Goal: Task Accomplishment & Management: Manage account settings

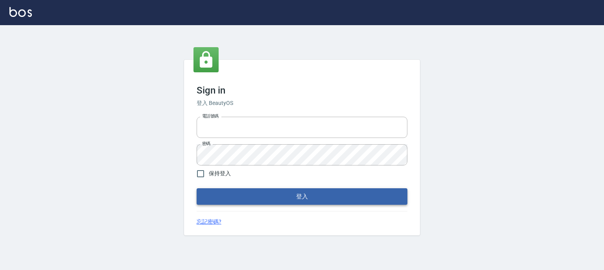
type input "0952331713"
click at [294, 197] on button "登入" at bounding box center [302, 196] width 211 height 17
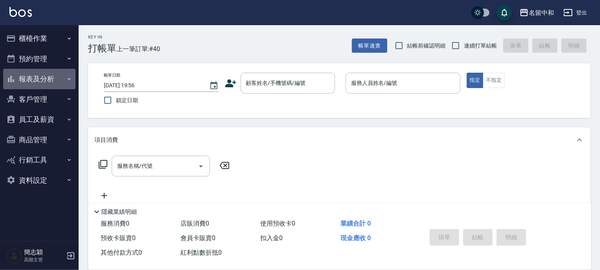
click at [68, 78] on icon "button" at bounding box center [69, 79] width 3 height 2
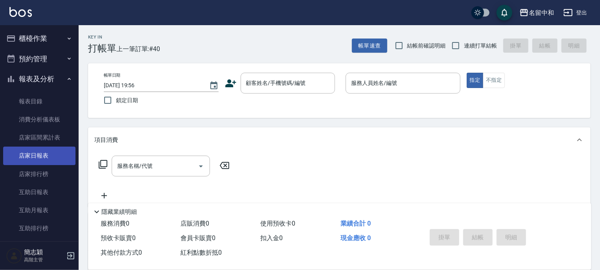
click at [42, 157] on link "店家日報表" at bounding box center [39, 156] width 72 height 18
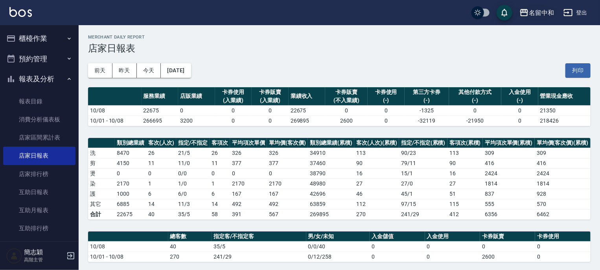
click at [522, 9] on icon "button" at bounding box center [524, 12] width 8 height 7
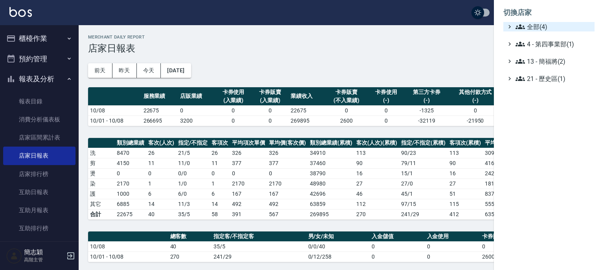
click at [518, 22] on icon at bounding box center [520, 26] width 9 height 9
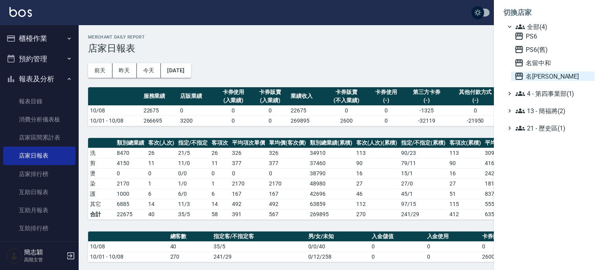
click at [517, 77] on icon at bounding box center [519, 76] width 9 height 9
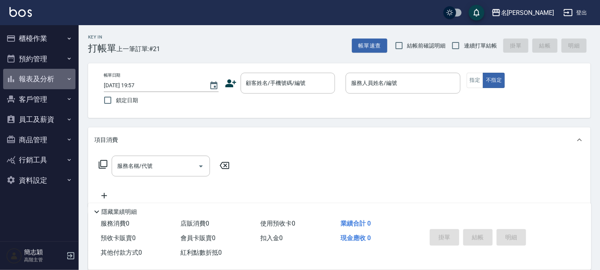
click at [69, 80] on icon "button" at bounding box center [69, 79] width 6 height 6
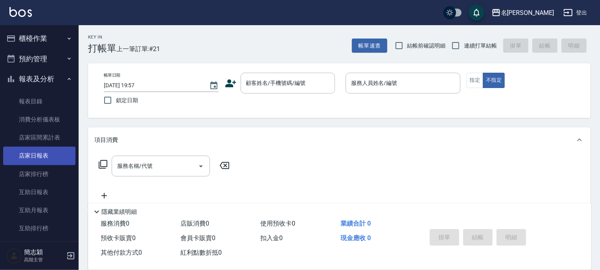
click at [41, 156] on link "店家日報表" at bounding box center [39, 156] width 72 height 18
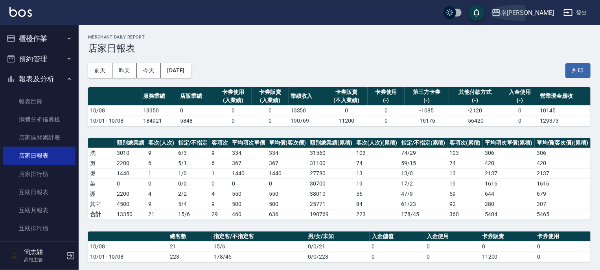
click at [501, 11] on icon "button" at bounding box center [496, 12] width 9 height 9
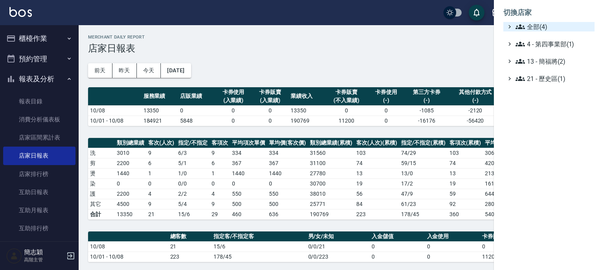
click at [517, 23] on icon at bounding box center [520, 26] width 9 height 9
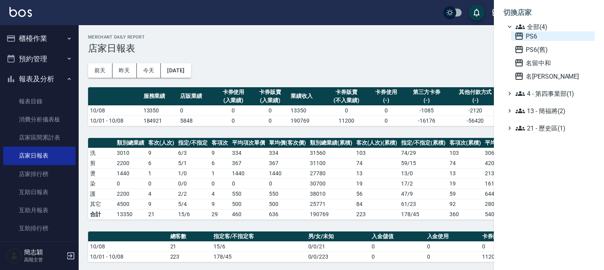
click at [517, 33] on icon at bounding box center [519, 36] width 8 height 7
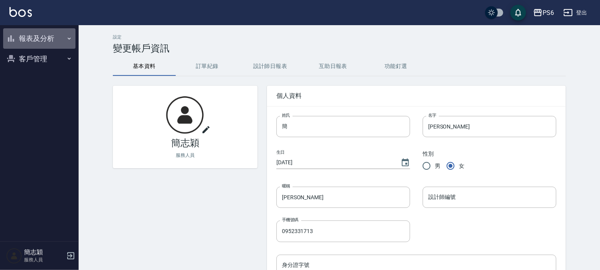
click at [69, 39] on icon "button" at bounding box center [69, 38] width 6 height 6
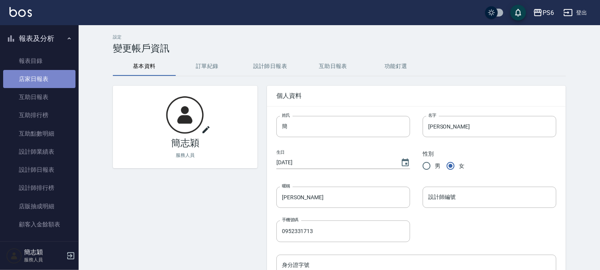
click at [45, 76] on link "店家日報表" at bounding box center [39, 79] width 72 height 18
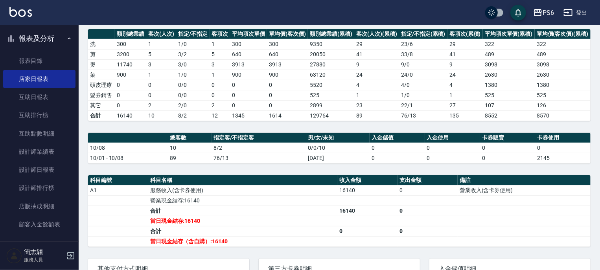
scroll to position [126, 0]
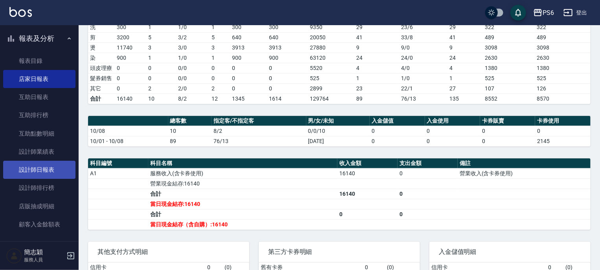
click at [48, 172] on link "設計師日報表" at bounding box center [39, 170] width 72 height 18
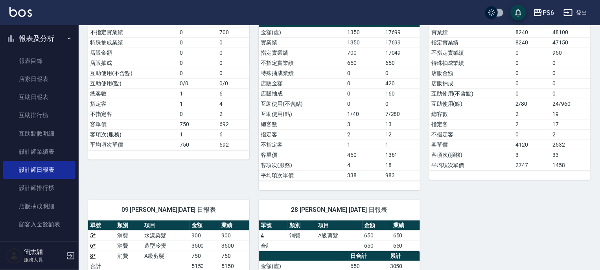
scroll to position [63, 0]
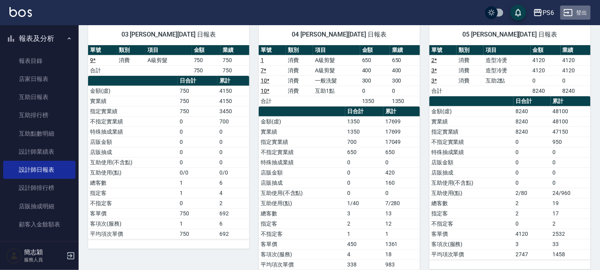
click at [577, 11] on button "登出" at bounding box center [576, 13] width 30 height 15
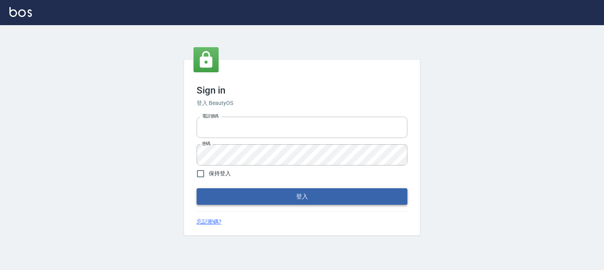
type input "0952331713"
click at [247, 192] on button "登入" at bounding box center [302, 196] width 211 height 17
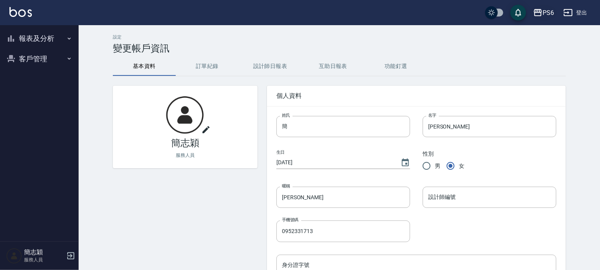
click at [538, 9] on icon "button" at bounding box center [538, 12] width 8 height 7
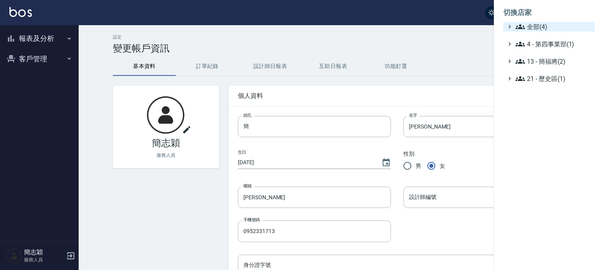
click at [521, 27] on icon at bounding box center [520, 26] width 9 height 9
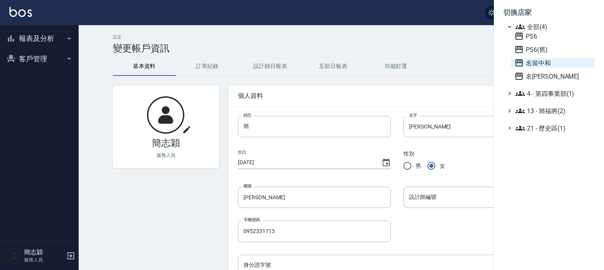
click at [518, 62] on icon at bounding box center [519, 62] width 9 height 9
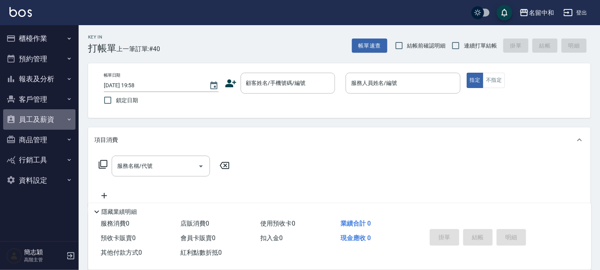
click at [69, 119] on icon "button" at bounding box center [69, 119] width 6 height 6
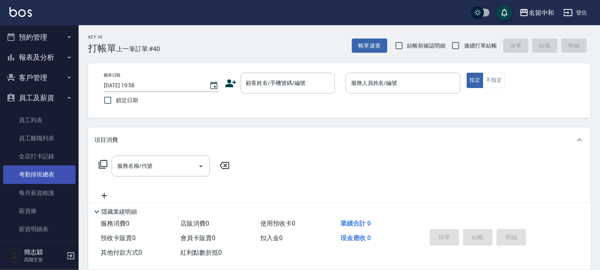
scroll to position [31, 0]
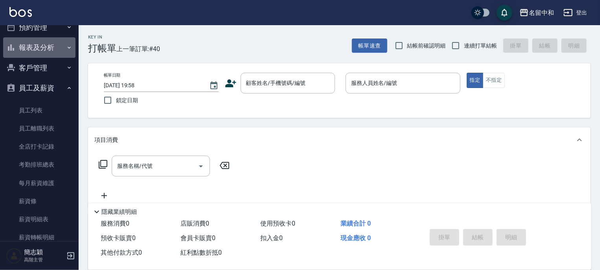
click at [66, 45] on icon "button" at bounding box center [69, 47] width 6 height 6
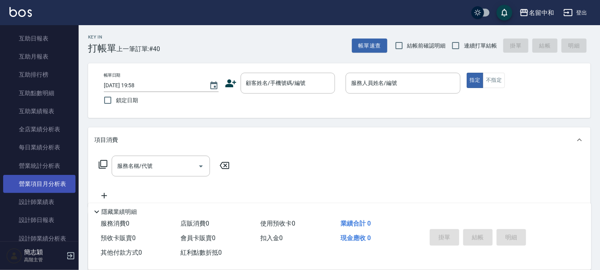
scroll to position [157, 0]
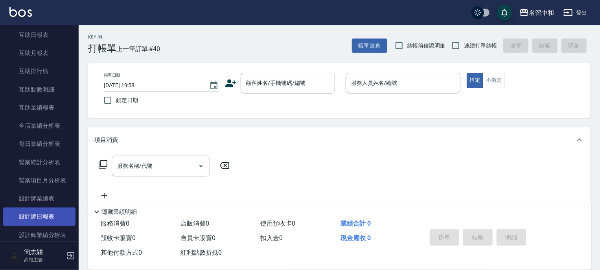
click at [44, 216] on link "設計師日報表" at bounding box center [39, 217] width 72 height 18
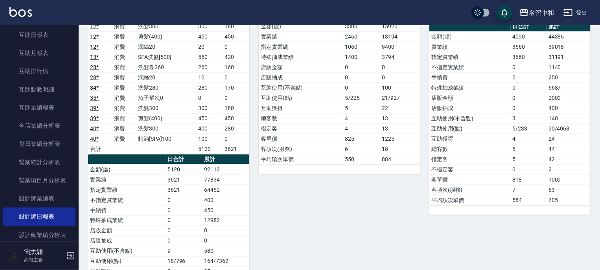
scroll to position [535, 0]
click at [580, 15] on button "登出" at bounding box center [576, 13] width 30 height 15
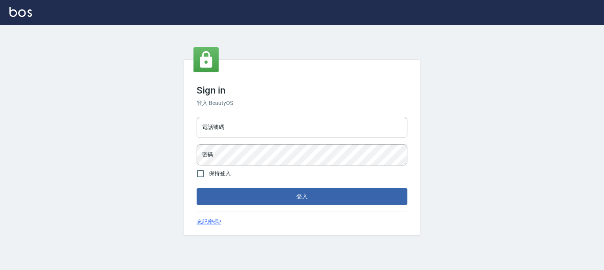
type input "0952331713"
